Goal: Task Accomplishment & Management: Use online tool/utility

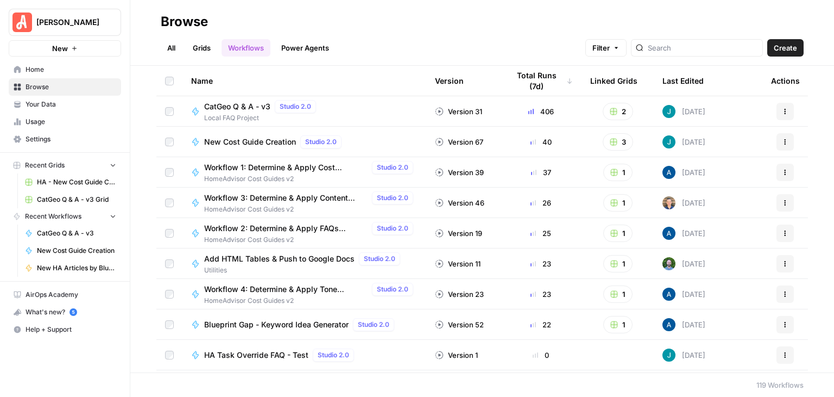
click at [59, 103] on span "Your Data" at bounding box center [71, 104] width 91 height 10
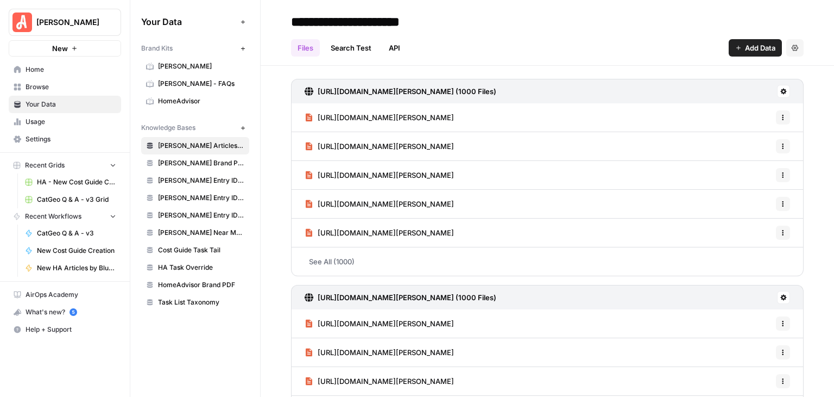
click at [189, 65] on span "[PERSON_NAME]" at bounding box center [201, 66] width 86 height 10
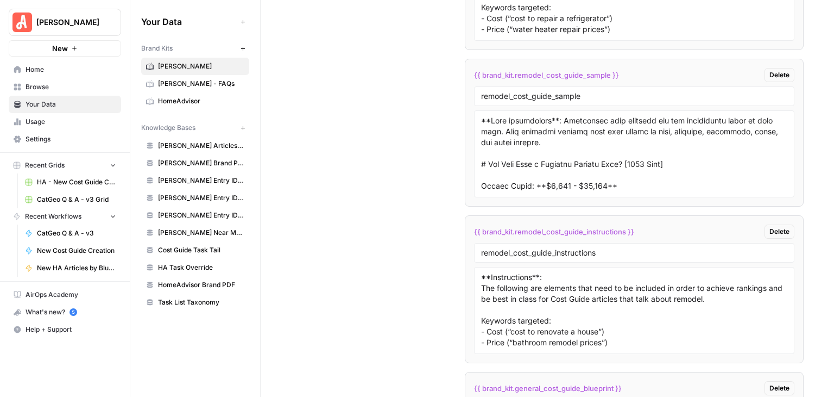
scroll to position [8825, 0]
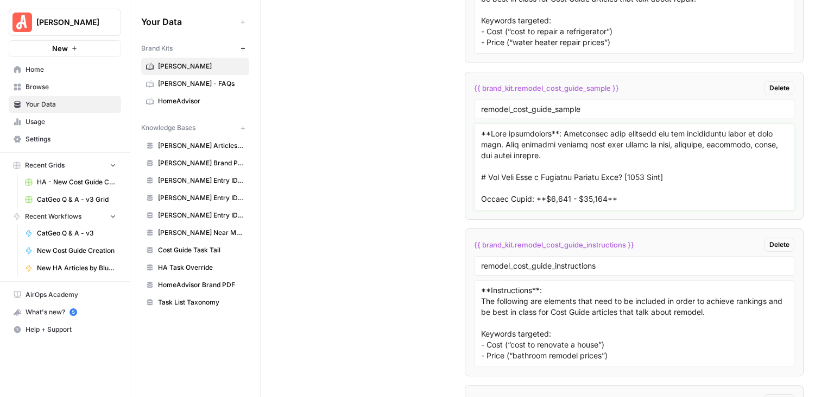
click at [556, 145] on textarea at bounding box center [634, 166] width 306 height 77
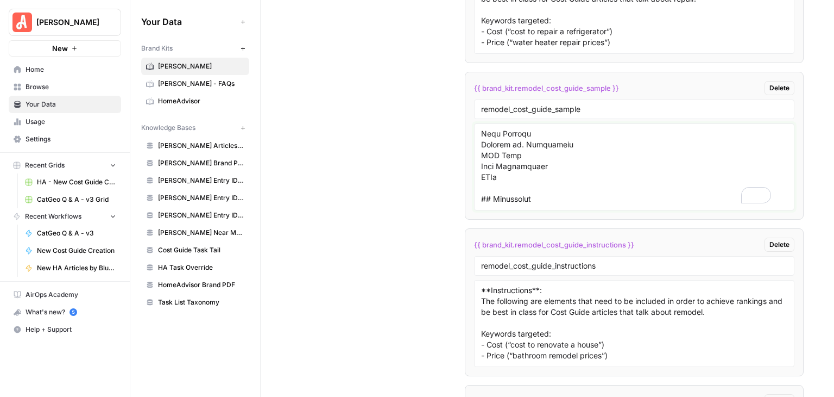
scroll to position [127, 0]
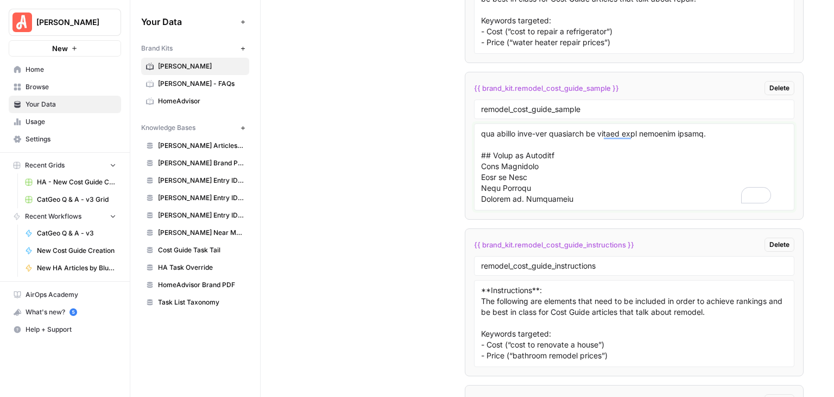
drag, startPoint x: 563, startPoint y: 129, endPoint x: 500, endPoint y: 120, distance: 63.6
click at [482, 128] on textarea "To enrich screen reader interactions, please activate Accessibility in Grammarl…" at bounding box center [634, 166] width 306 height 77
click at [536, 128] on textarea "To enrich screen reader interactions, please activate Accessibility in Grammarl…" at bounding box center [634, 166] width 306 height 77
drag, startPoint x: 563, startPoint y: 129, endPoint x: 427, endPoint y: 123, distance: 135.9
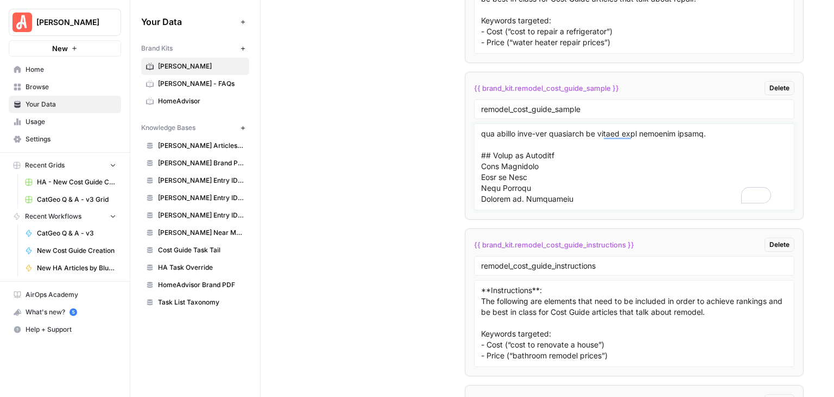
click at [514, 128] on textarea "To enrich screen reader interactions, please activate Accessibility in Grammarl…" at bounding box center [634, 166] width 306 height 77
click at [552, 132] on textarea "To enrich screen reader interactions, please activate Accessibility in Grammarl…" at bounding box center [634, 166] width 306 height 77
drag, startPoint x: 557, startPoint y: 134, endPoint x: 493, endPoint y: 135, distance: 64.1
click at [191, 99] on span "HomeAdvisor" at bounding box center [201, 101] width 86 height 10
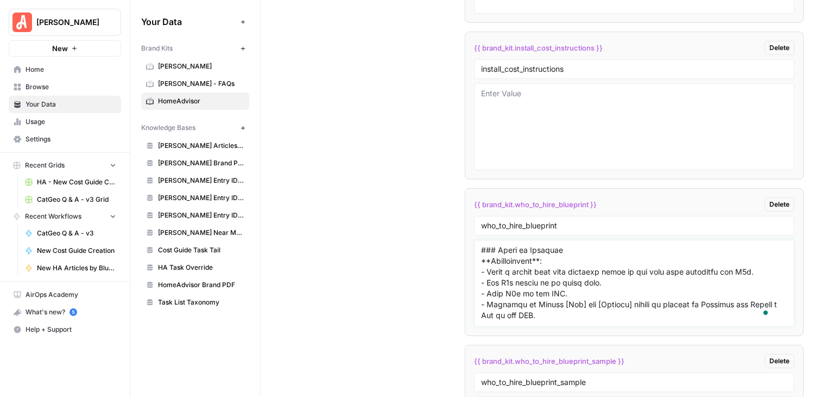
scroll to position [109, 0]
drag, startPoint x: 614, startPoint y: 291, endPoint x: 721, endPoint y: 282, distance: 107.3
click at [490, 280] on textarea "To enrich screen reader interactions, please activate Accessibility in Grammarl…" at bounding box center [634, 282] width 306 height 77
click at [724, 288] on textarea "To enrich screen reader interactions, please activate Accessibility in Grammarl…" at bounding box center [634, 282] width 306 height 77
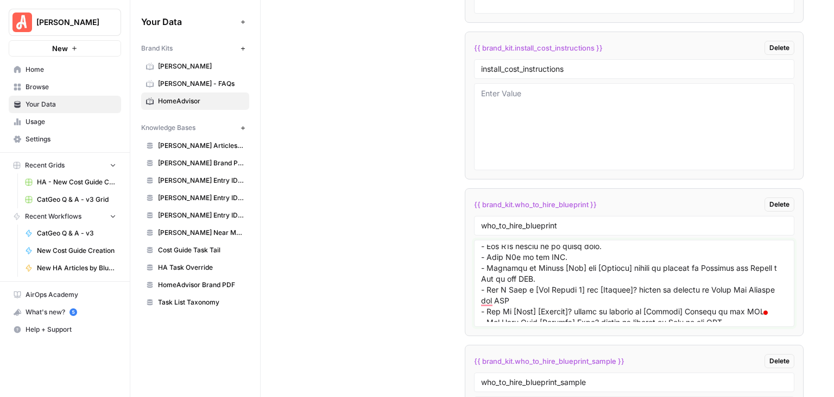
scroll to position [163, 0]
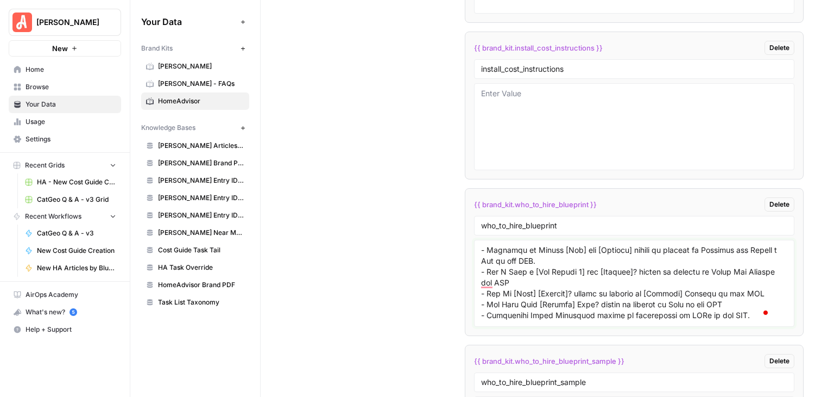
drag, startPoint x: 711, startPoint y: 282, endPoint x: 651, endPoint y: 278, distance: 60.5
click at [651, 278] on textarea "To enrich screen reader interactions, please activate Accessibility in Grammarl…" at bounding box center [634, 282] width 306 height 77
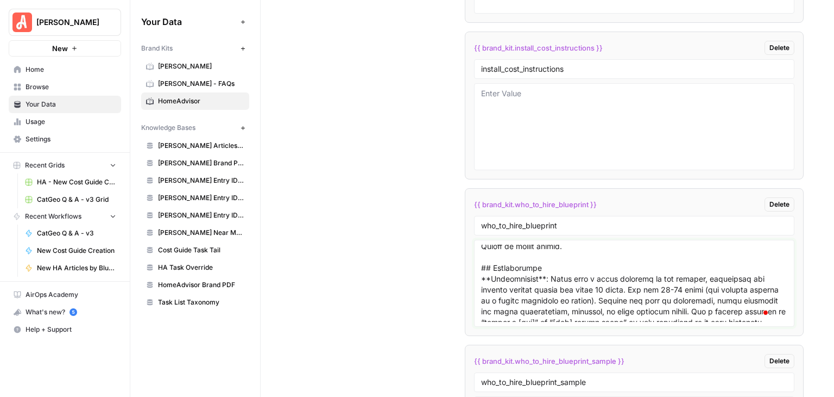
scroll to position [326, 0]
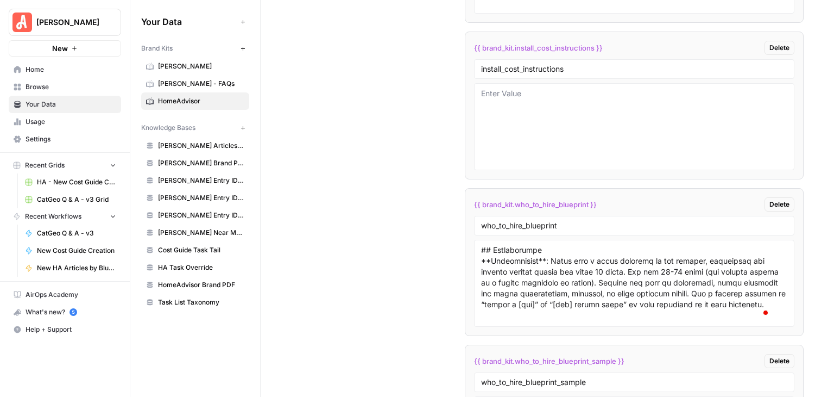
click at [178, 64] on span "[PERSON_NAME]" at bounding box center [201, 66] width 86 height 10
click at [179, 64] on span "[PERSON_NAME]" at bounding box center [201, 66] width 86 height 10
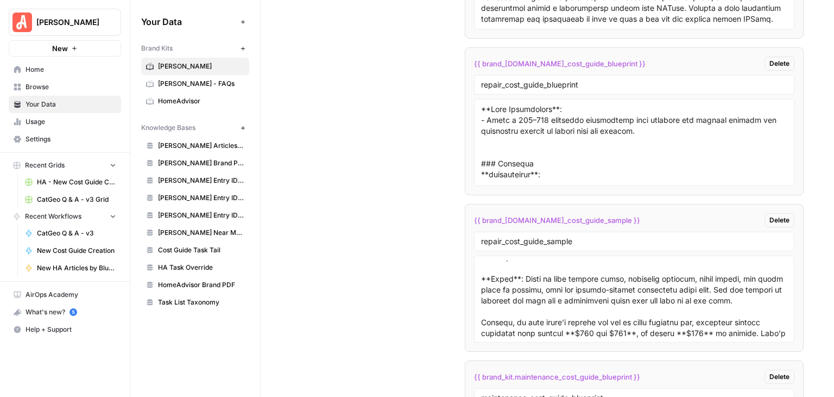
scroll to position [326, 0]
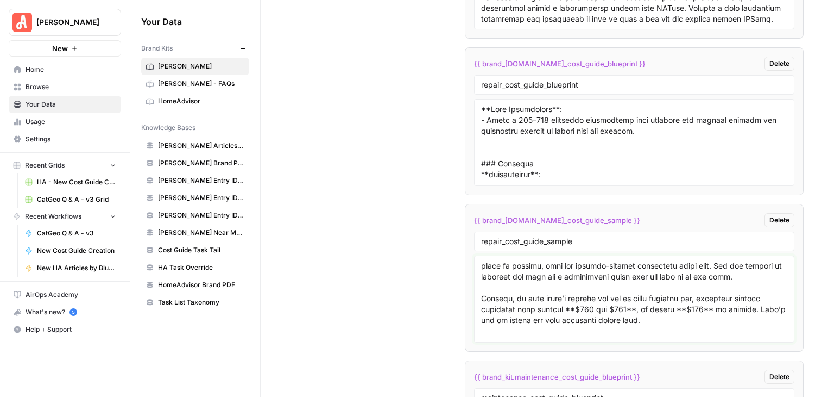
drag, startPoint x: 516, startPoint y: 242, endPoint x: 473, endPoint y: 242, distance: 42.9
click at [474, 255] on div at bounding box center [634, 298] width 321 height 87
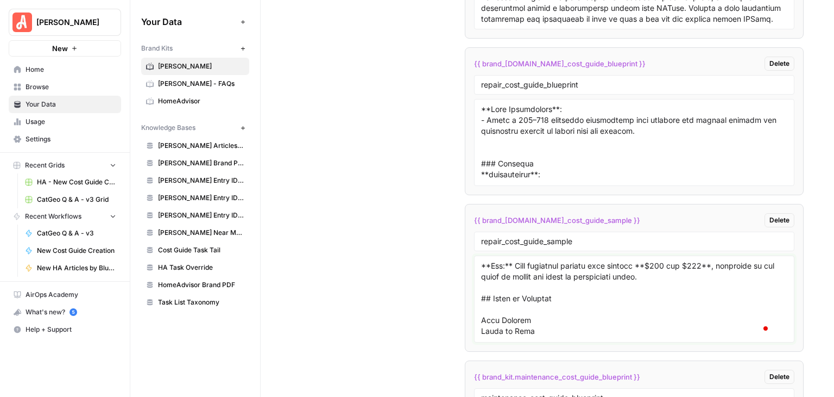
scroll to position [0, 0]
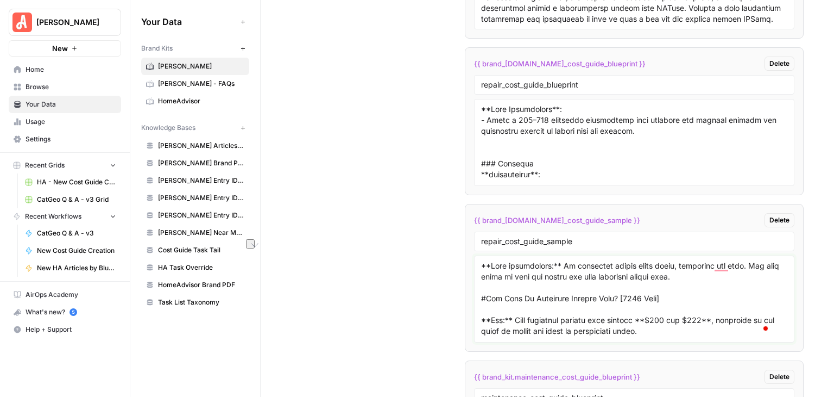
drag, startPoint x: 558, startPoint y: 244, endPoint x: 482, endPoint y: 238, distance: 76.3
click at [481, 260] on textarea "To enrich screen reader interactions, please activate Accessibility in Grammarl…" at bounding box center [634, 298] width 306 height 77
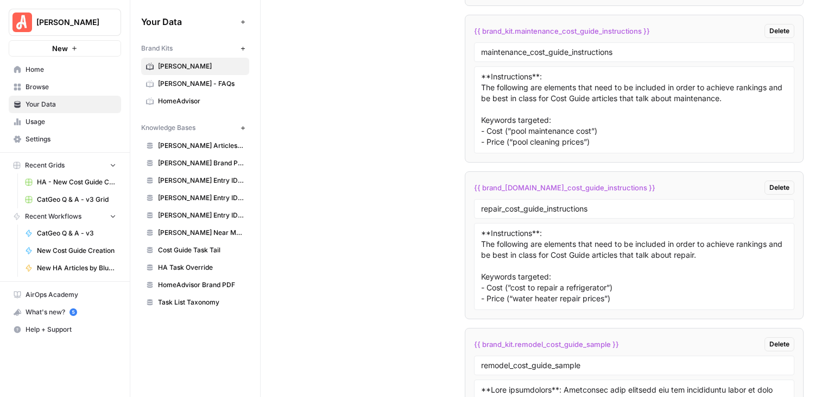
scroll to position [8569, 0]
click at [197, 99] on span "HomeAdvisor" at bounding box center [201, 101] width 86 height 10
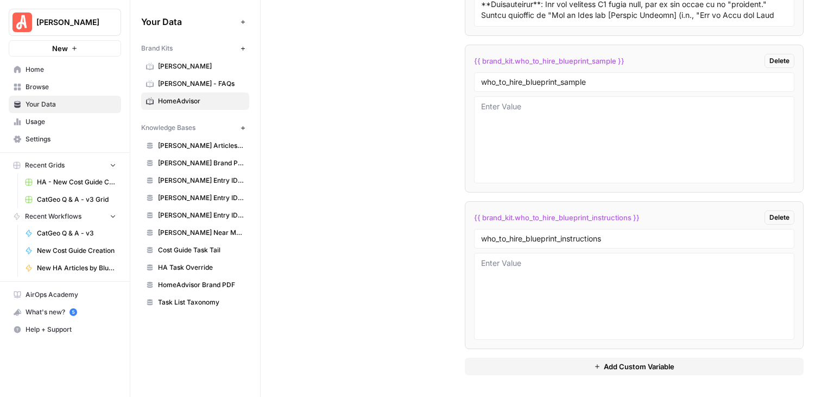
scroll to position [5455, 0]
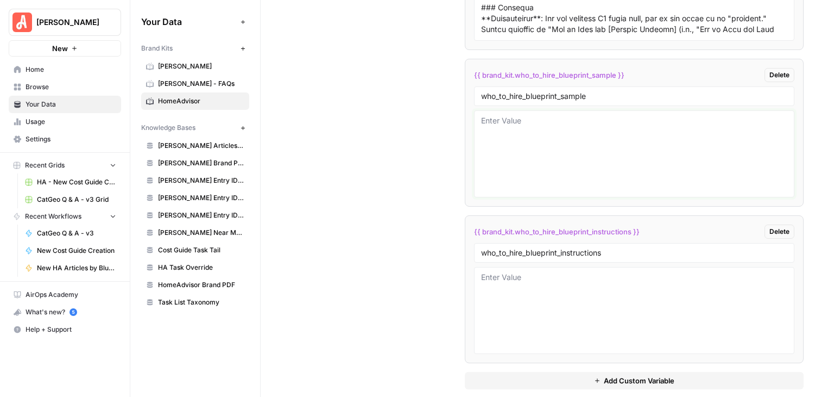
click at [574, 124] on textarea at bounding box center [634, 153] width 306 height 77
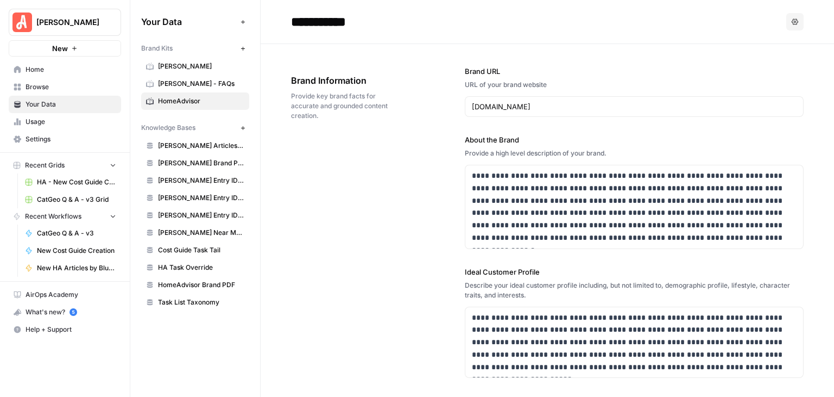
scroll to position [5455, 0]
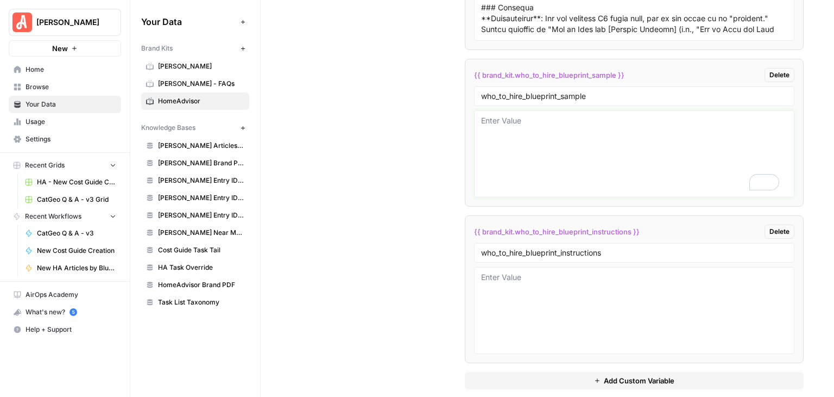
click at [551, 120] on textarea "To enrich screen reader interactions, please activate Accessibility in Grammarl…" at bounding box center [634, 153] width 306 height 77
paste textarea "**Meta description**: Who repairs water softeners? You should be able to hire w…"
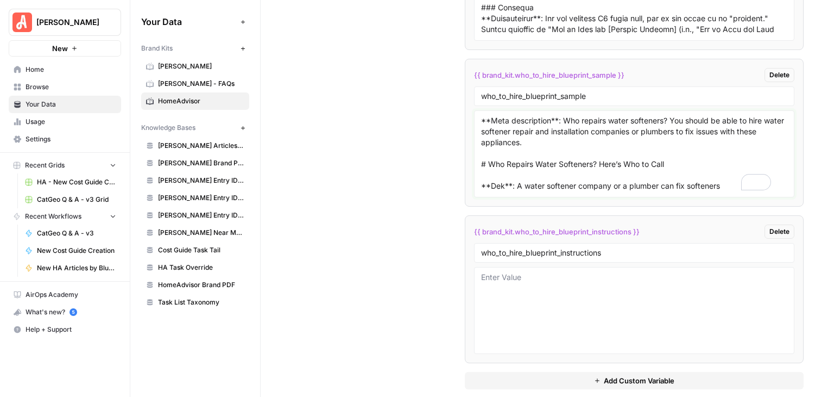
scroll to position [76, 0]
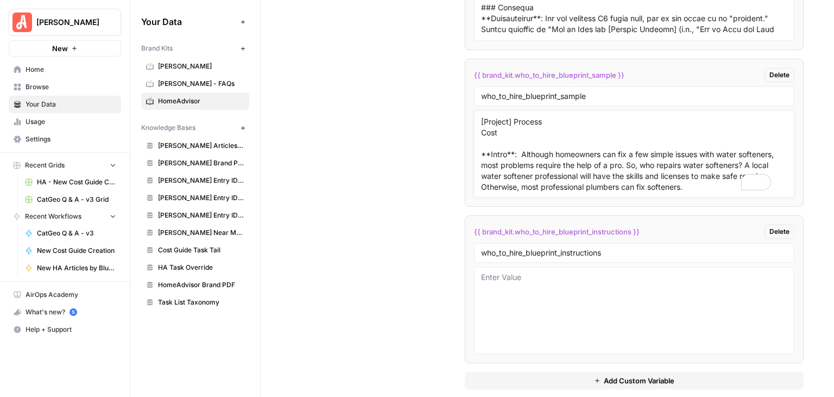
paste textarea "## Loremips do Sitame c Adipi Elitsedd Eiusmod te Incidi u Labor Etdolore Magna…"
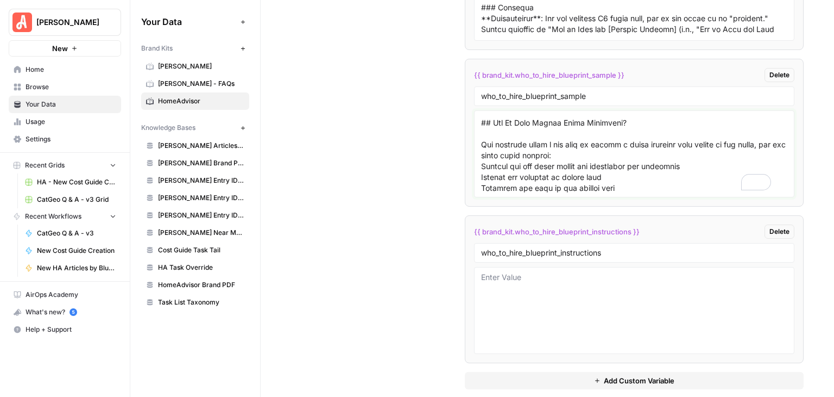
click at [614, 149] on textarea "To enrich screen reader interactions, please activate Accessibility in Grammarl…" at bounding box center [634, 153] width 306 height 77
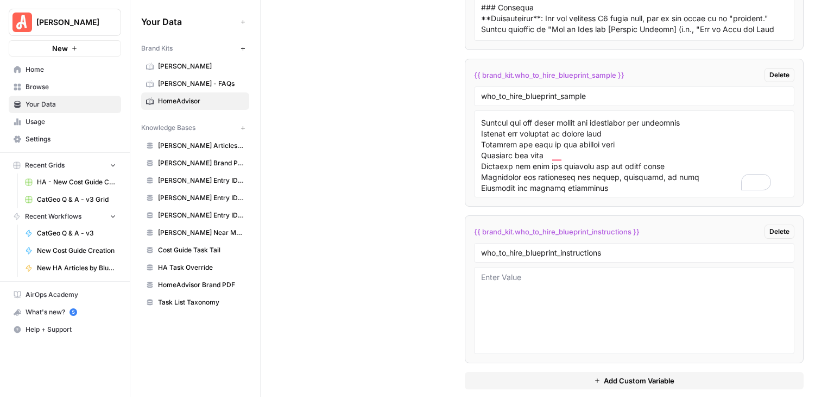
click at [475, 120] on div at bounding box center [634, 153] width 321 height 87
click at [481, 116] on textarea "To enrich screen reader interactions, please activate Accessibility in Grammarl…" at bounding box center [634, 153] width 306 height 77
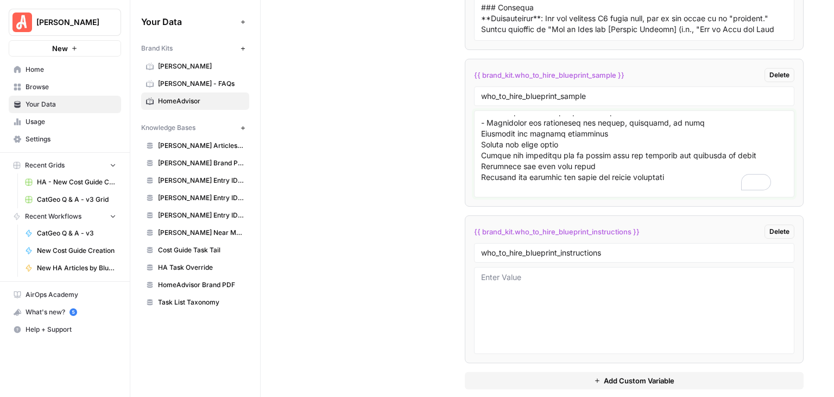
click at [482, 131] on textarea "To enrich screen reader interactions, please activate Accessibility in Grammarl…" at bounding box center [634, 153] width 306 height 77
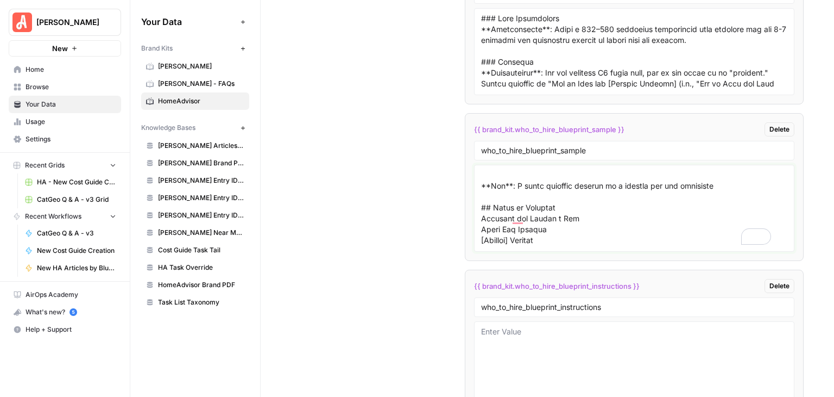
type textarea "**Lore ipsumdolors**: Ame consect adipi elitseddo? Eiu tempor in utla et dolo m…"
click at [594, 201] on textarea "To enrich screen reader interactions, please activate Accessibility in Grammarl…" at bounding box center [634, 207] width 306 height 77
click at [558, 338] on textarea at bounding box center [634, 364] width 306 height 77
paste textarea "**Instructions**: The following are elements that need to be included in order …"
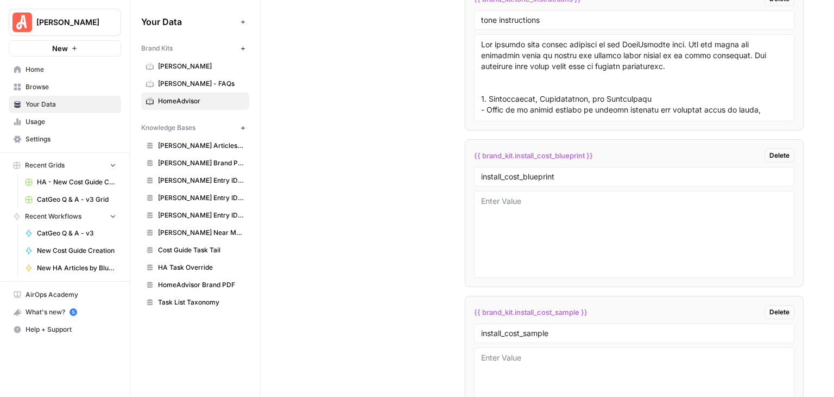
scroll to position [4858, 0]
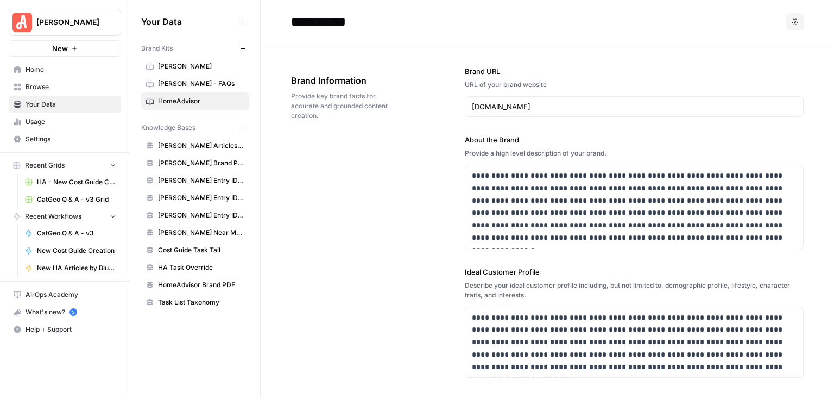
type textarea "**Instructions**: The following are elements that need to be included in order …"
click at [70, 265] on span "New HA Articles by Blueprint" at bounding box center [76, 268] width 79 height 10
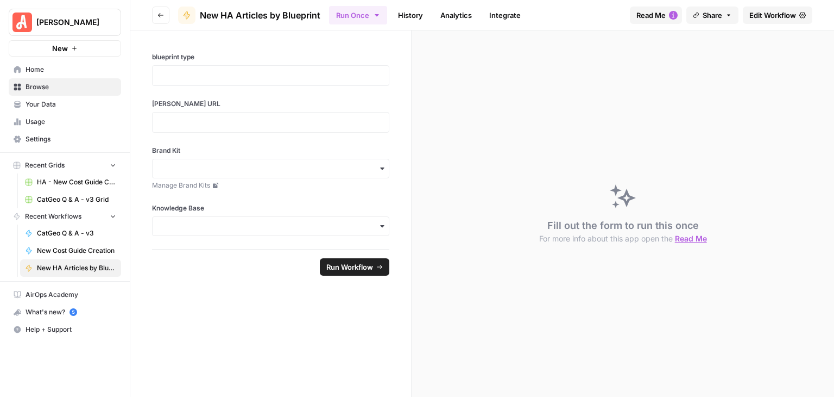
click at [643, 11] on span "Read Me" at bounding box center [651, 15] width 29 height 11
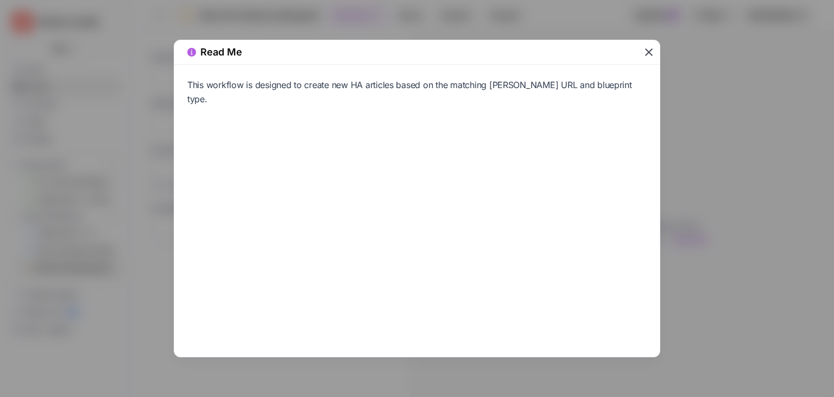
click at [645, 53] on icon "button" at bounding box center [649, 52] width 13 height 13
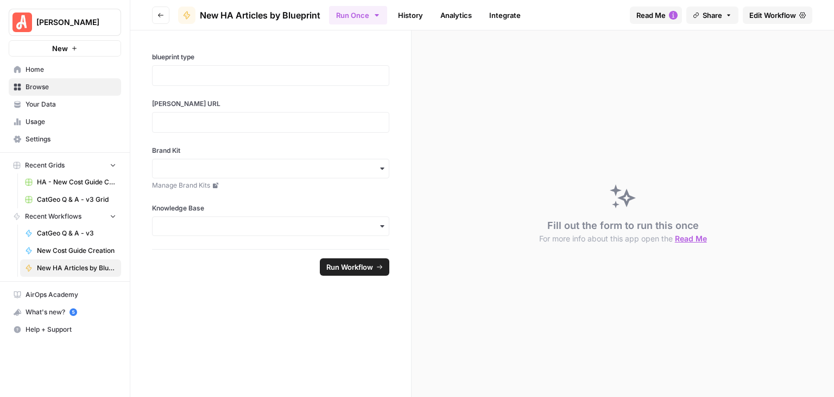
click at [728, 13] on icon "button" at bounding box center [729, 15] width 7 height 7
click at [621, 117] on div "Fill out the form to run this once For more info about this app open the Read Me" at bounding box center [623, 213] width 423 height 366
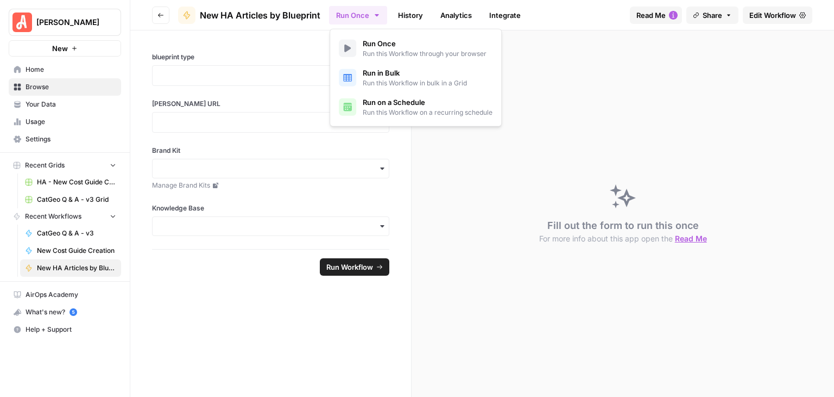
click at [382, 19] on button "Run Once" at bounding box center [358, 15] width 58 height 18
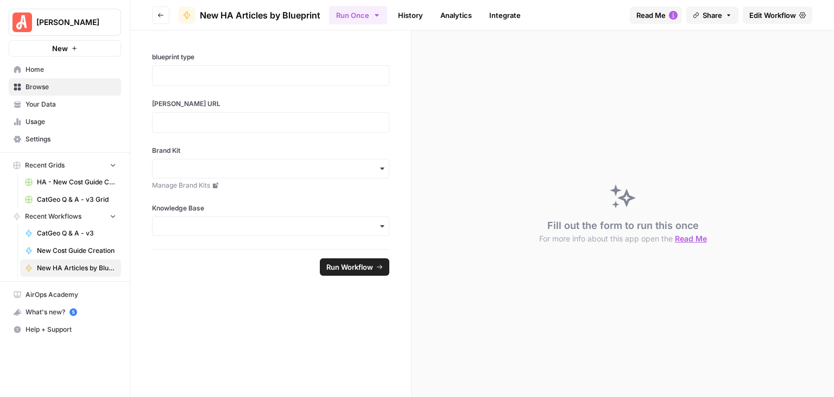
click at [621, 78] on div "Fill out the form to run this once For more info about this app open the Read Me" at bounding box center [623, 213] width 423 height 366
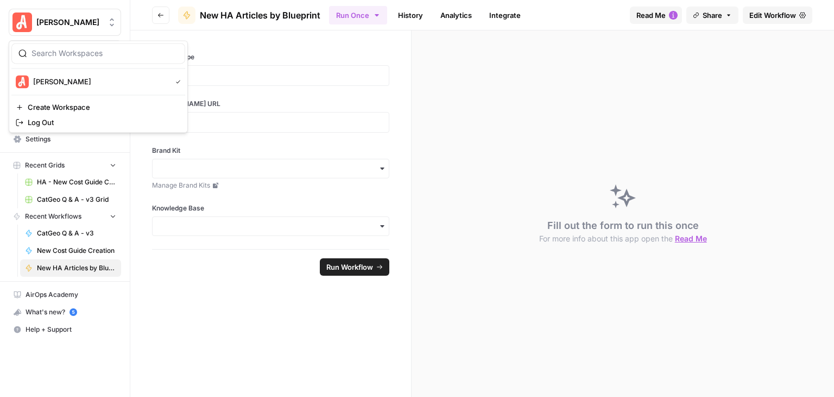
click at [58, 26] on span "[PERSON_NAME]" at bounding box center [69, 22] width 66 height 11
click at [64, 124] on span "Log Out" at bounding box center [102, 122] width 149 height 11
